Goal: Task Accomplishment & Management: Complete application form

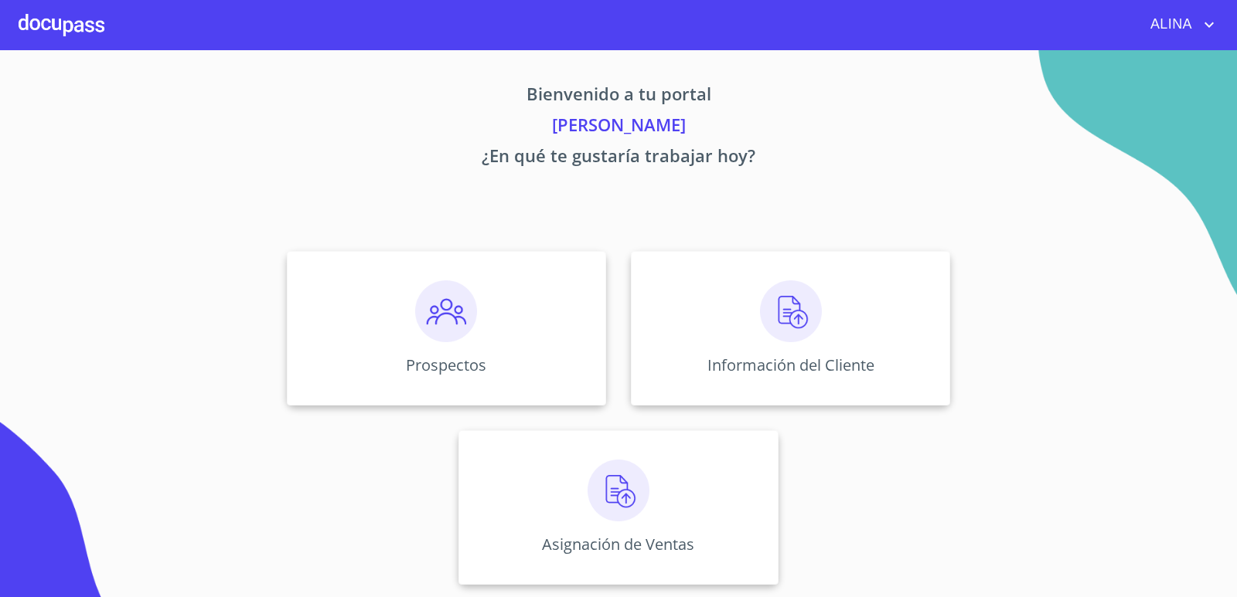
click at [80, 26] on div at bounding box center [62, 24] width 86 height 49
click at [68, 27] on div at bounding box center [62, 24] width 86 height 49
click at [708, 306] on div "Información del Cliente" at bounding box center [790, 328] width 319 height 155
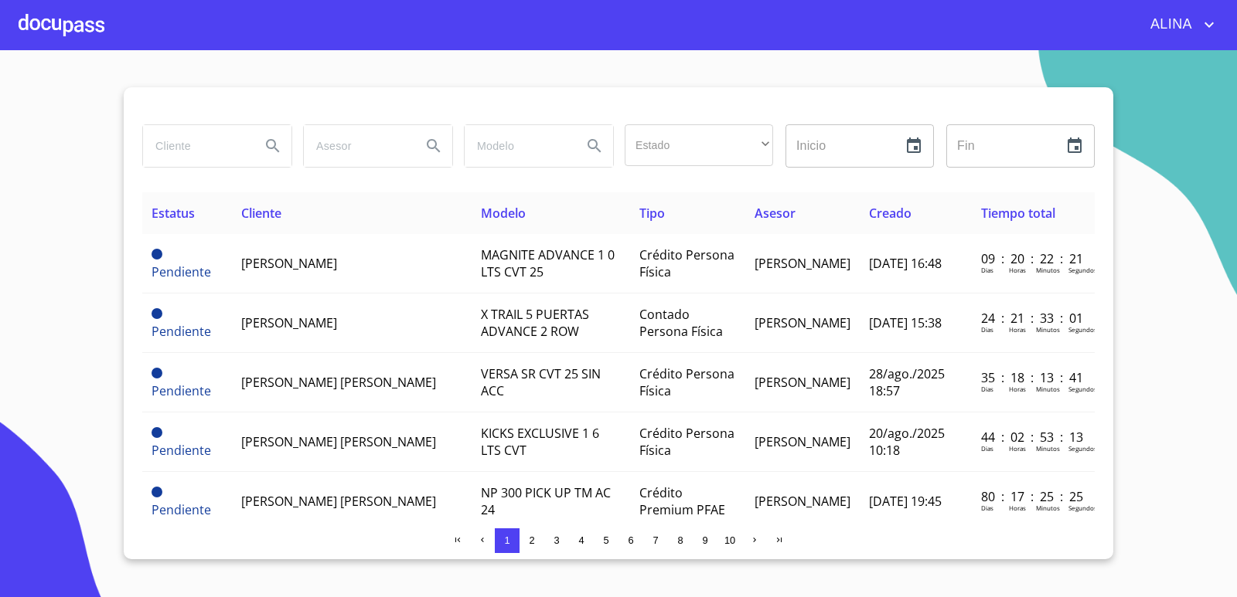
click at [233, 158] on input "search" at bounding box center [195, 146] width 105 height 42
type input "[PERSON_NAME]"
click at [277, 144] on icon "Search" at bounding box center [273, 146] width 19 height 19
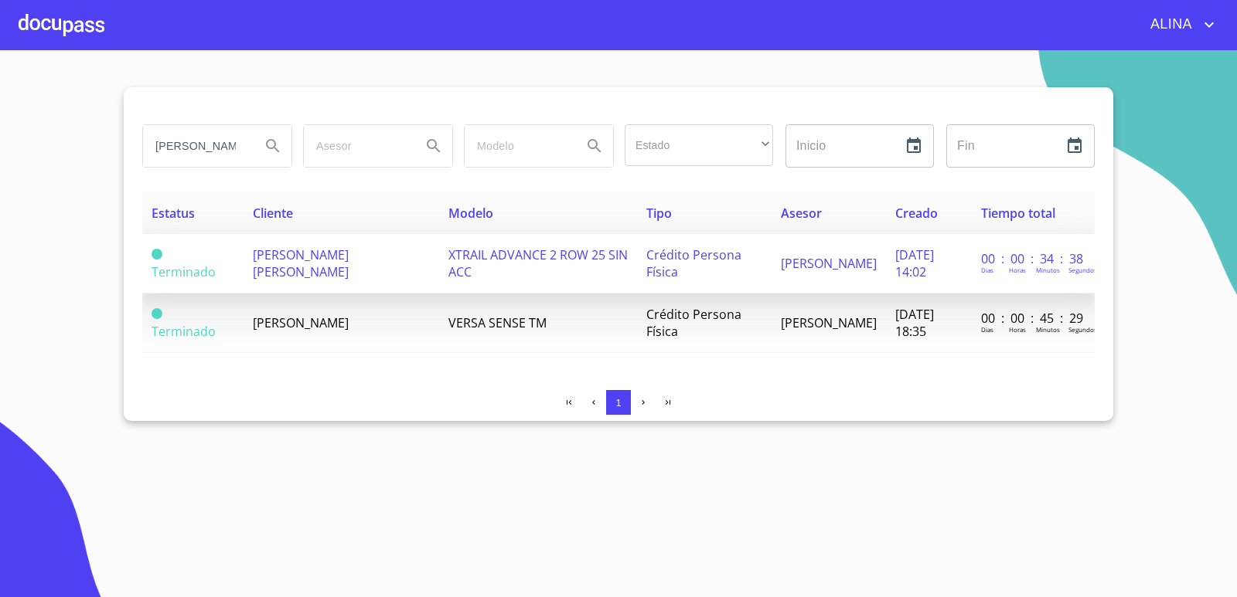
click at [279, 261] on span "[PERSON_NAME] [PERSON_NAME]" at bounding box center [301, 264] width 96 height 34
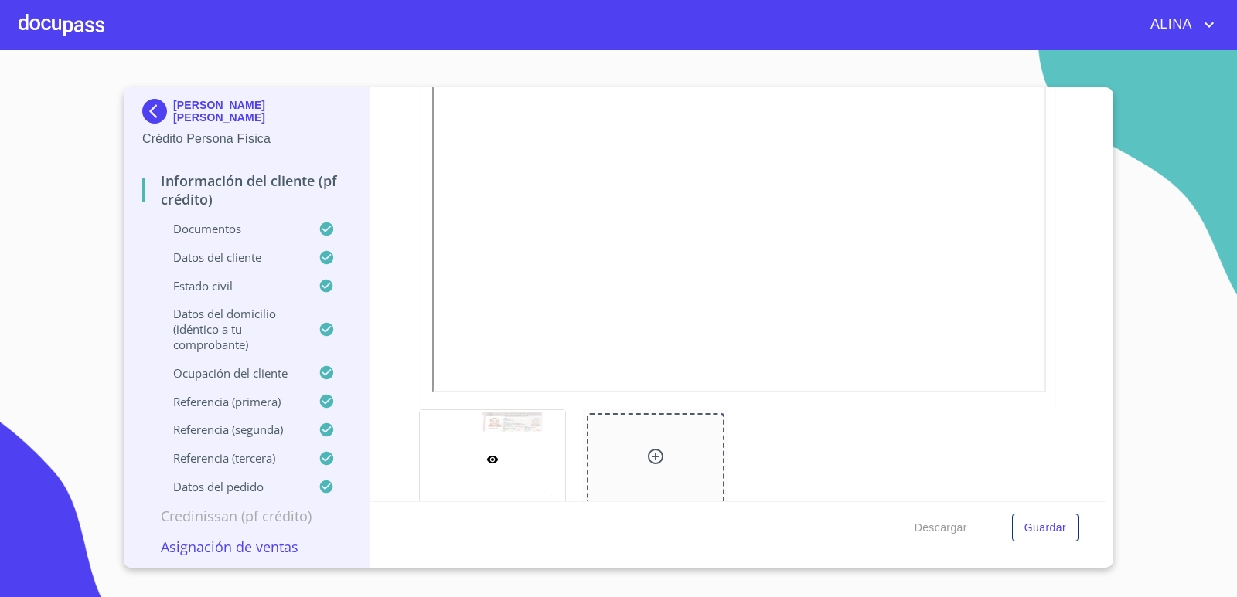
scroll to position [155, 0]
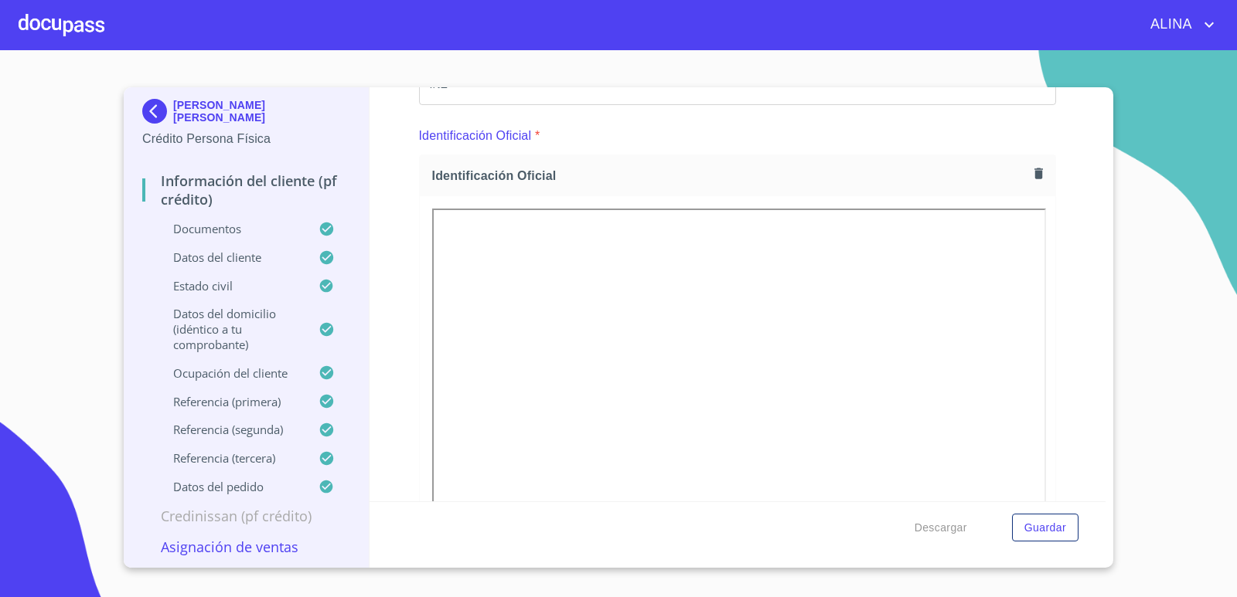
click at [48, 9] on div at bounding box center [62, 24] width 86 height 49
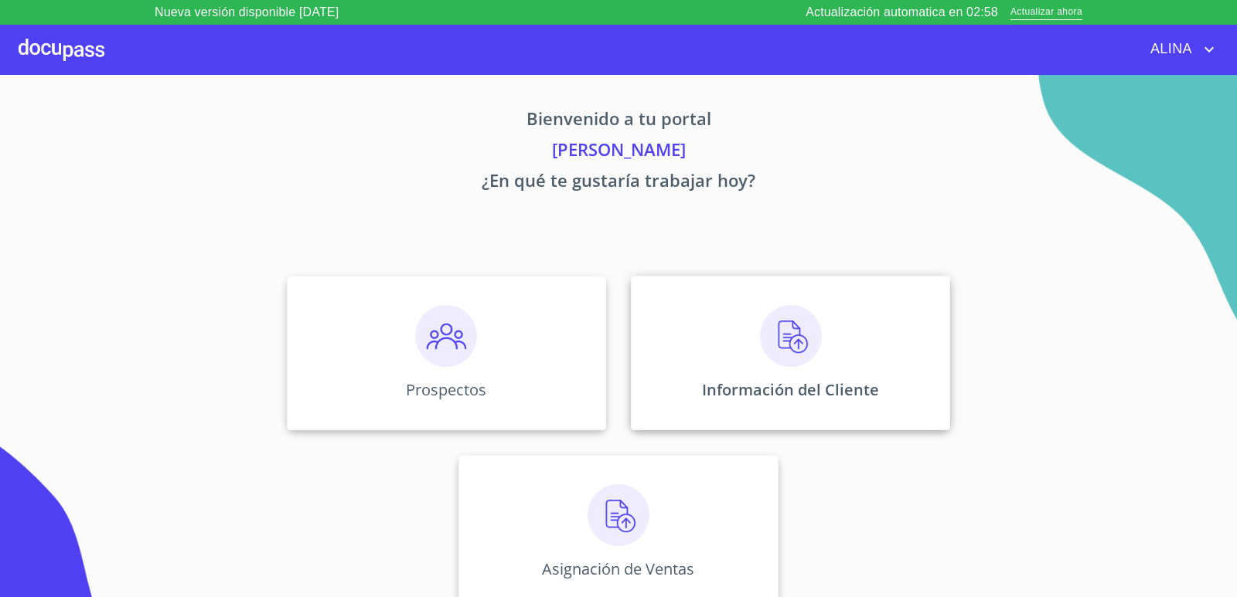
click at [681, 349] on div "Información del Cliente" at bounding box center [790, 353] width 319 height 155
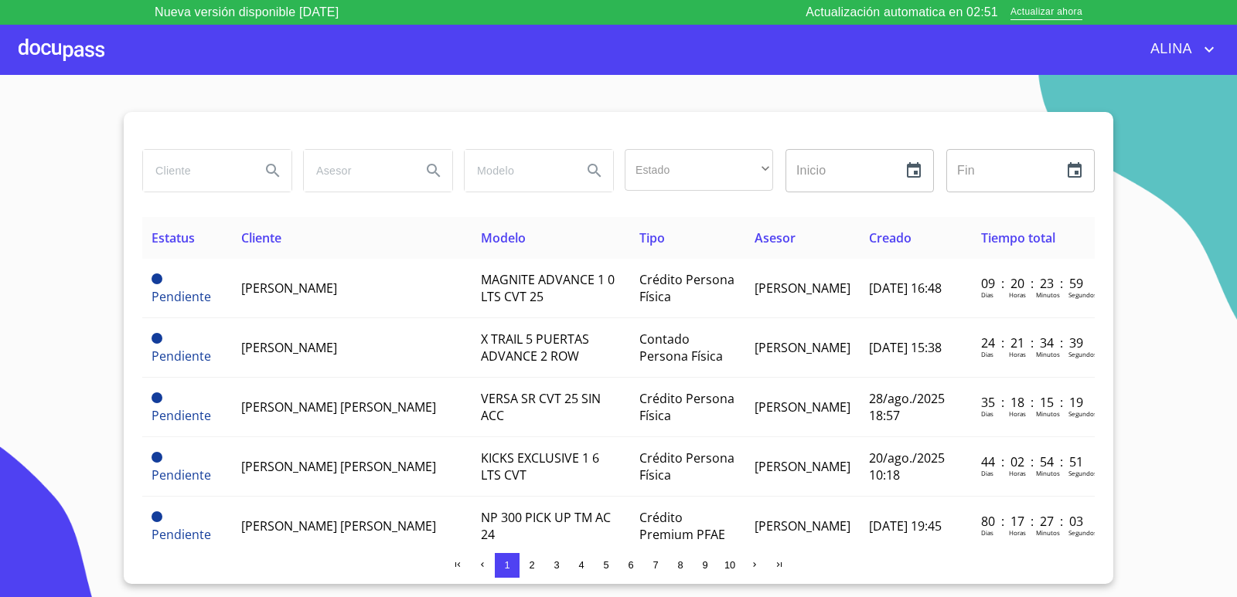
click at [201, 179] on input "search" at bounding box center [195, 171] width 105 height 42
type input "[PERSON_NAME]"
click at [271, 164] on icon "Search" at bounding box center [273, 171] width 19 height 19
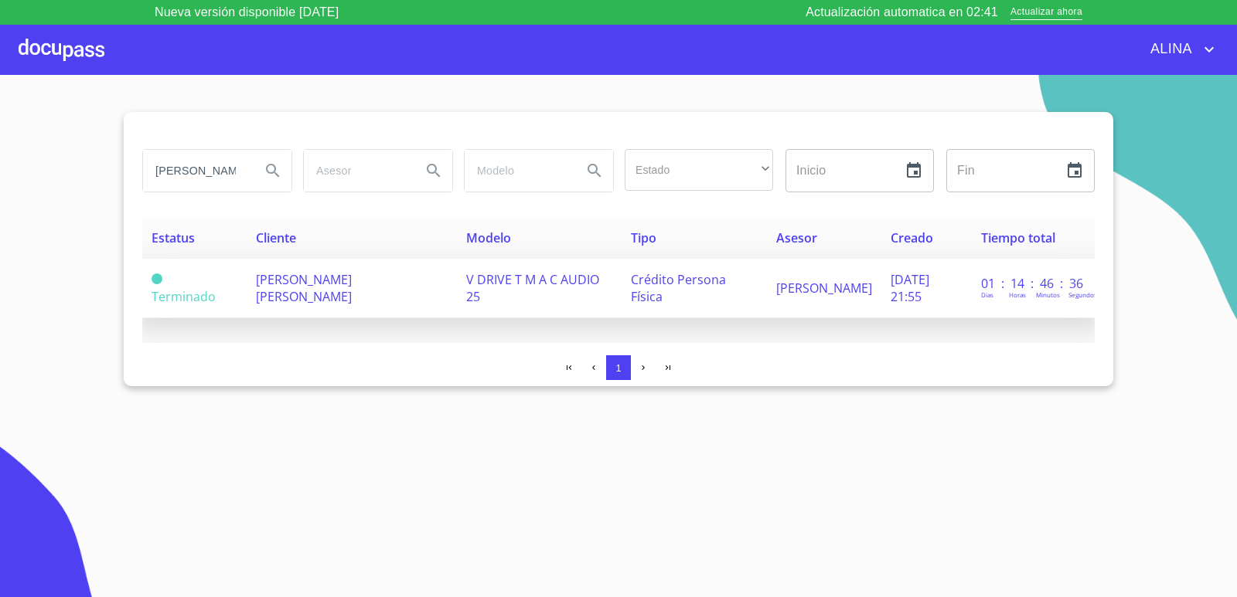
click at [303, 286] on span "[PERSON_NAME] [PERSON_NAME]" at bounding box center [304, 288] width 96 height 34
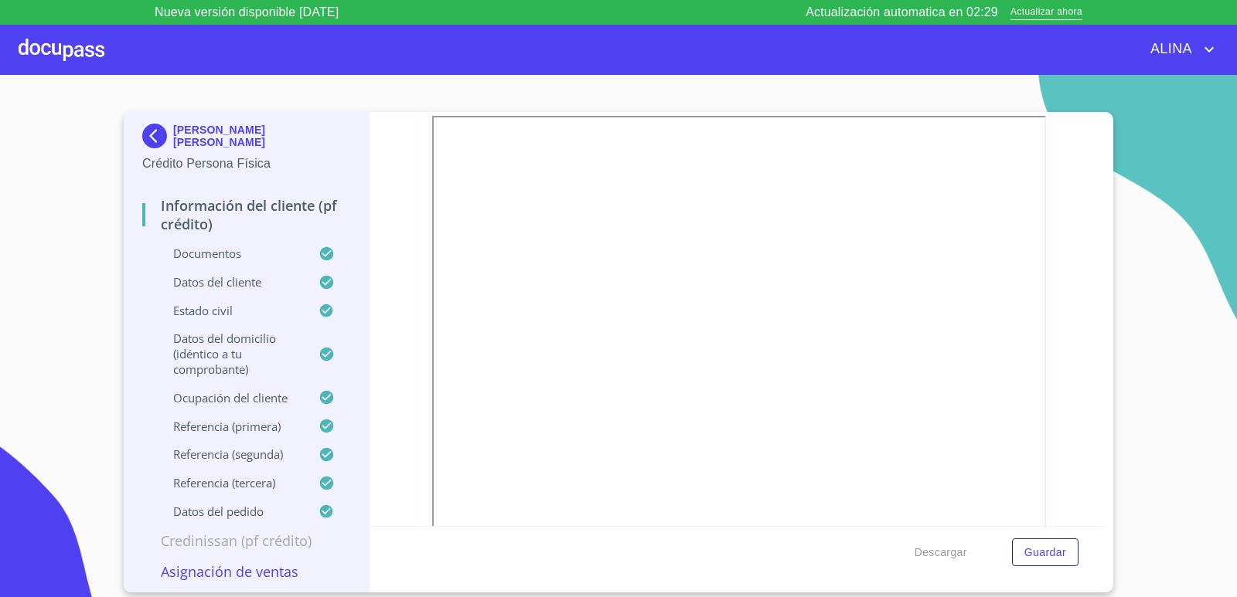
scroll to position [4328, 0]
click at [1034, 127] on icon "button" at bounding box center [1038, 123] width 9 height 11
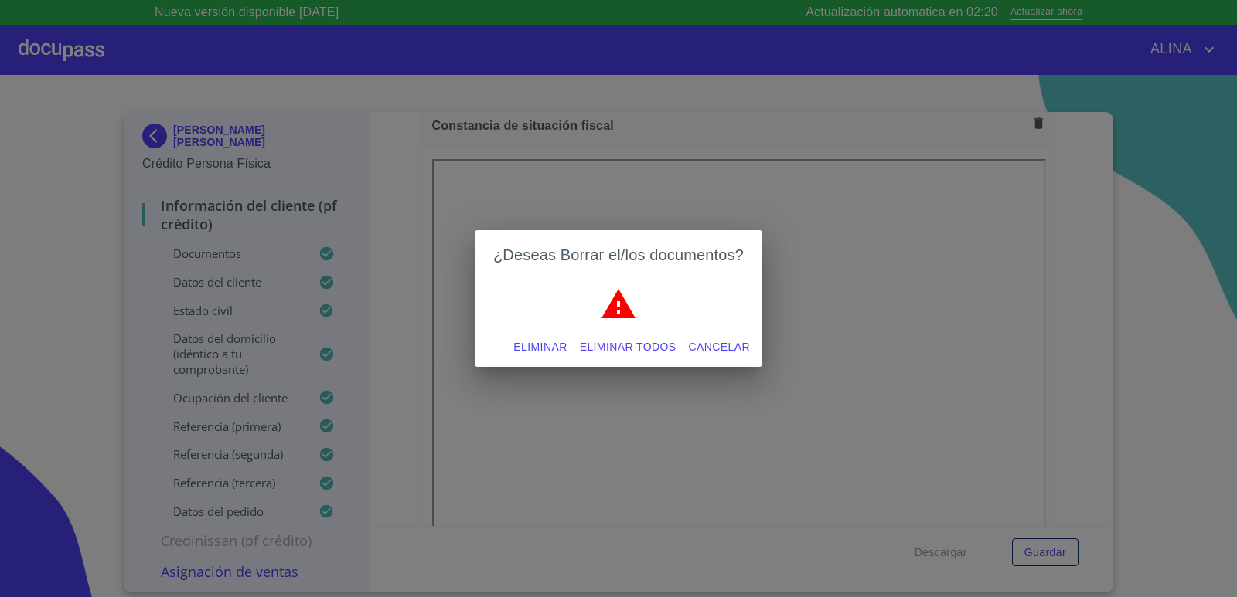
click at [659, 342] on span "Eliminar todos" at bounding box center [628, 347] width 97 height 19
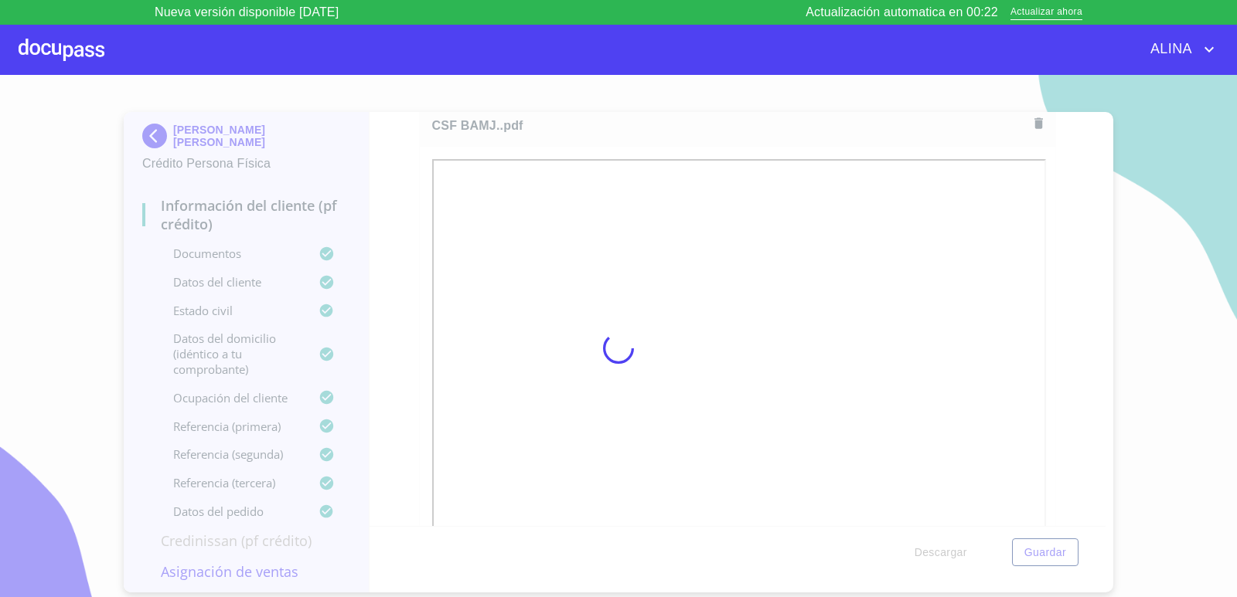
click at [1142, 311] on div at bounding box center [618, 348] width 1237 height 547
